Goal: Information Seeking & Learning: Check status

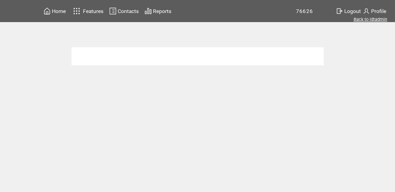
click at [370, 18] on link "Back to idtadmin" at bounding box center [371, 19] width 34 height 5
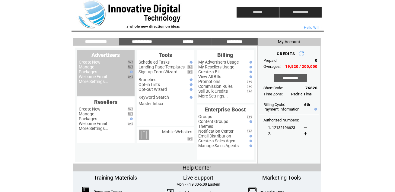
click at [86, 66] on link "Manage" at bounding box center [86, 66] width 15 height 5
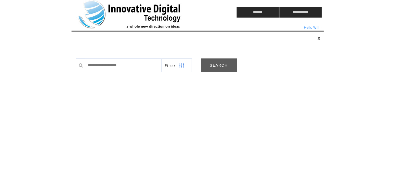
click at [221, 64] on link "SEARCH" at bounding box center [219, 65] width 36 height 14
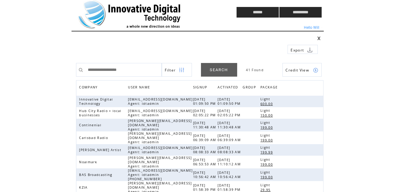
click at [0, 0] on td at bounding box center [0, 0] width 0 height 0
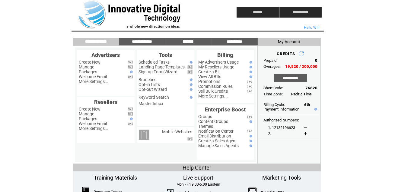
click at [186, 40] on input "*******" at bounding box center [188, 41] width 45 height 5
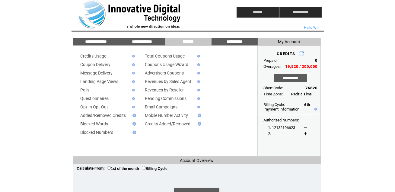
click at [100, 73] on link "Message Delivery" at bounding box center [97, 72] width 32 height 5
click at [97, 74] on link "Message Delivery" at bounding box center [97, 72] width 32 height 5
click at [95, 56] on link "Credits Usage" at bounding box center [94, 55] width 26 height 5
click at [100, 74] on link "Message Delivery" at bounding box center [97, 72] width 32 height 5
click at [90, 7] on td at bounding box center [143, 12] width 143 height 24
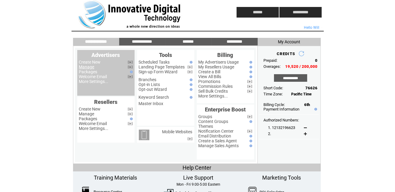
click at [89, 66] on link "Manage" at bounding box center [86, 66] width 15 height 5
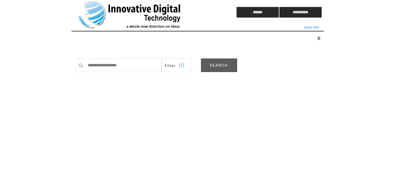
click at [224, 66] on link "SEARCH" at bounding box center [219, 65] width 36 height 14
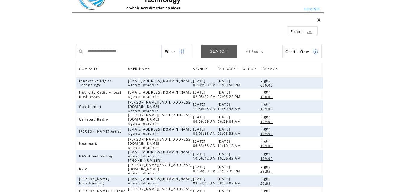
scroll to position [20, 0]
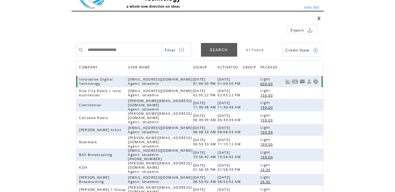
click at [316, 79] on link at bounding box center [316, 81] width 5 height 5
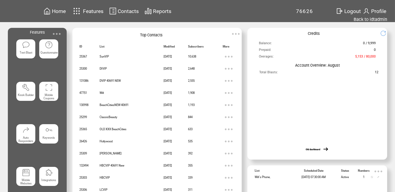
click at [162, 11] on span "Reports" at bounding box center [162, 11] width 18 height 6
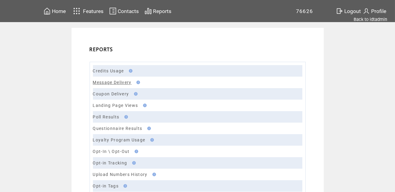
click at [114, 82] on link "Message Delivery" at bounding box center [112, 82] width 39 height 5
